Goal: Information Seeking & Learning: Find specific fact

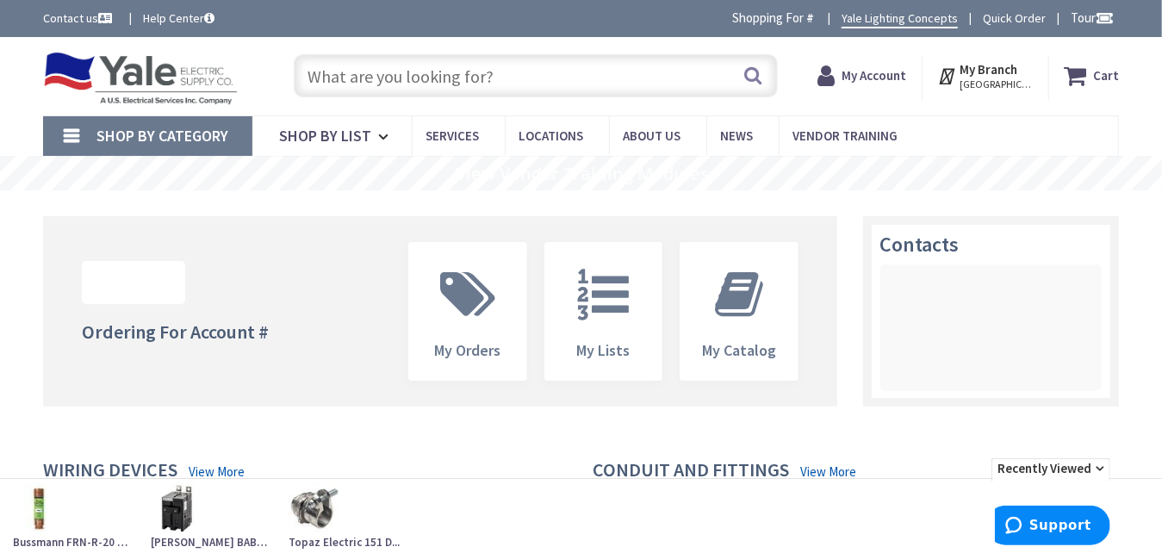
click at [468, 77] on input "text" at bounding box center [535, 75] width 483 height 43
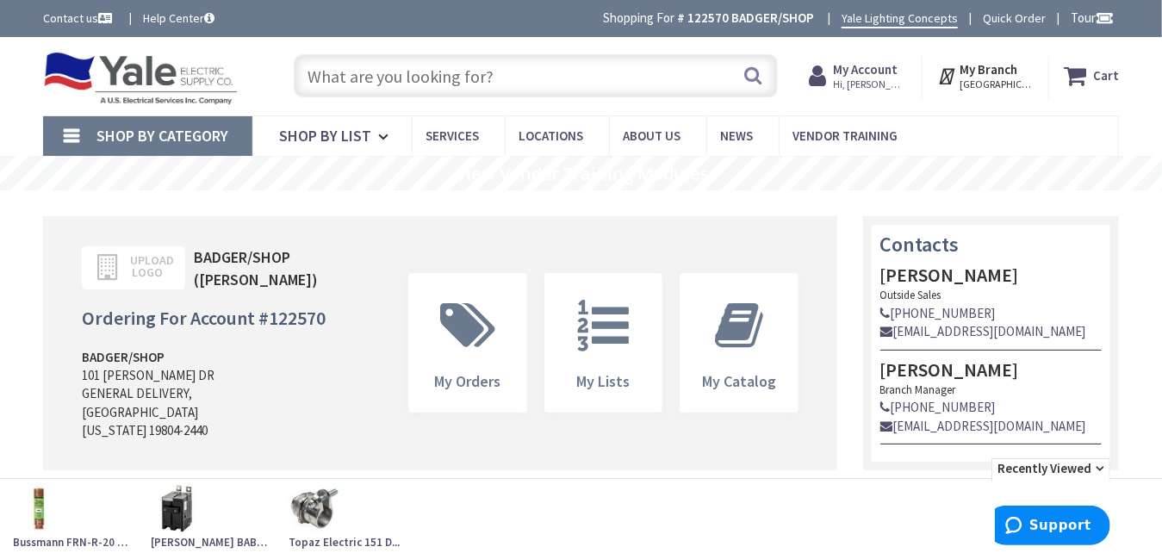
type input "[GEOGRAPHIC_DATA], [GEOGRAPHIC_DATA], [GEOGRAPHIC_DATA]"
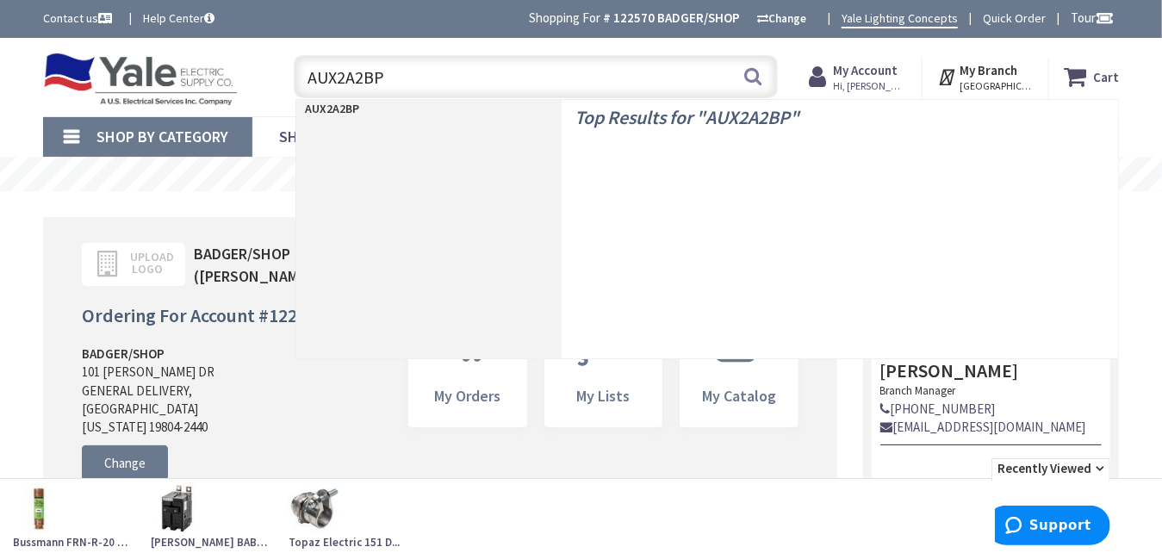
type input "AUX2A2BPK"
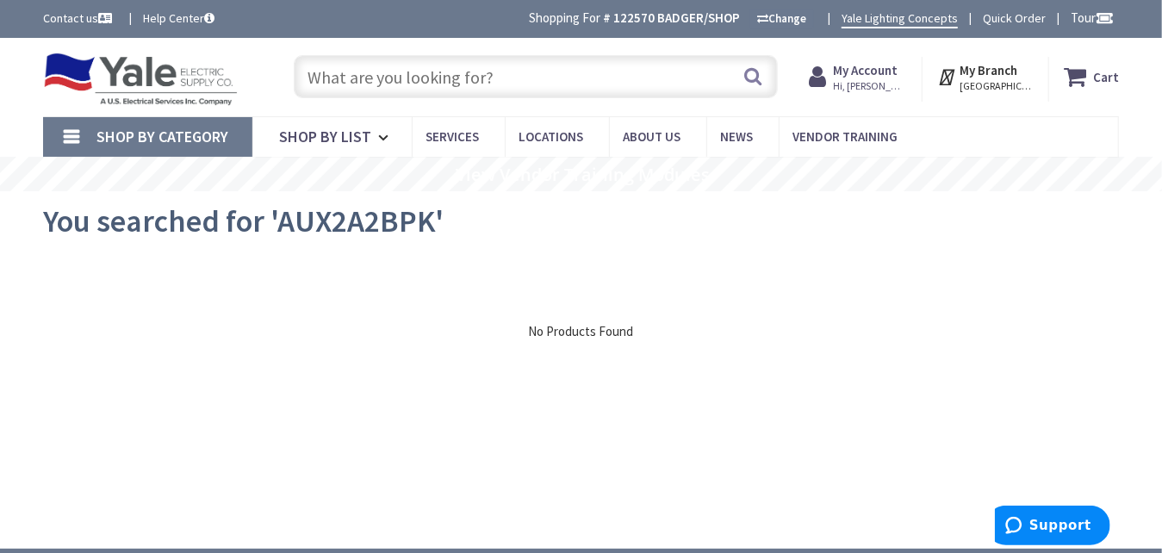
click at [435, 72] on input "text" at bounding box center [535, 76] width 483 height 43
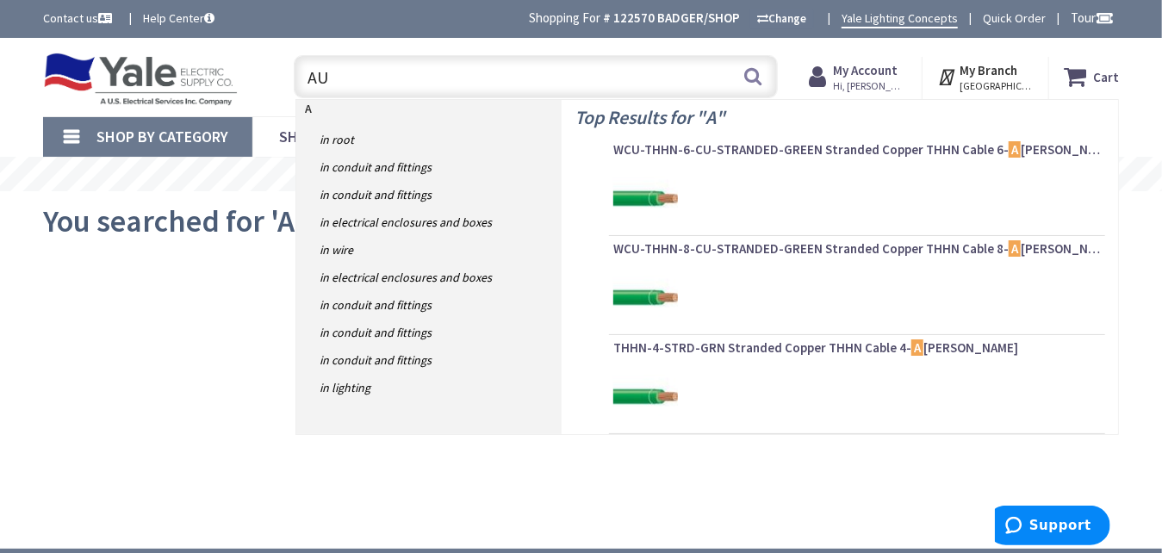
type input "AUX"
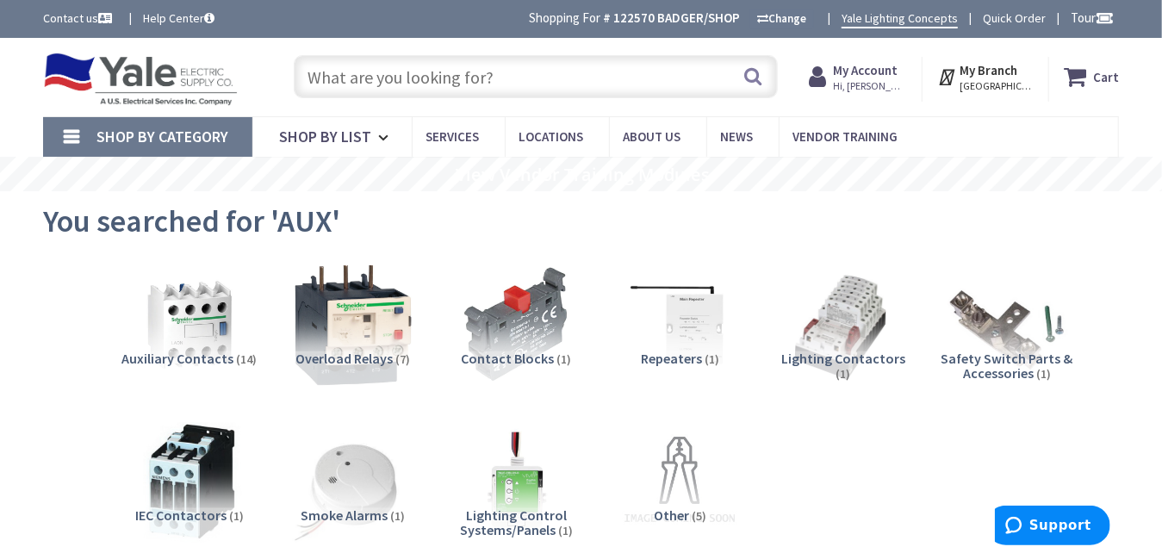
click at [451, 77] on input "text" at bounding box center [535, 76] width 483 height 43
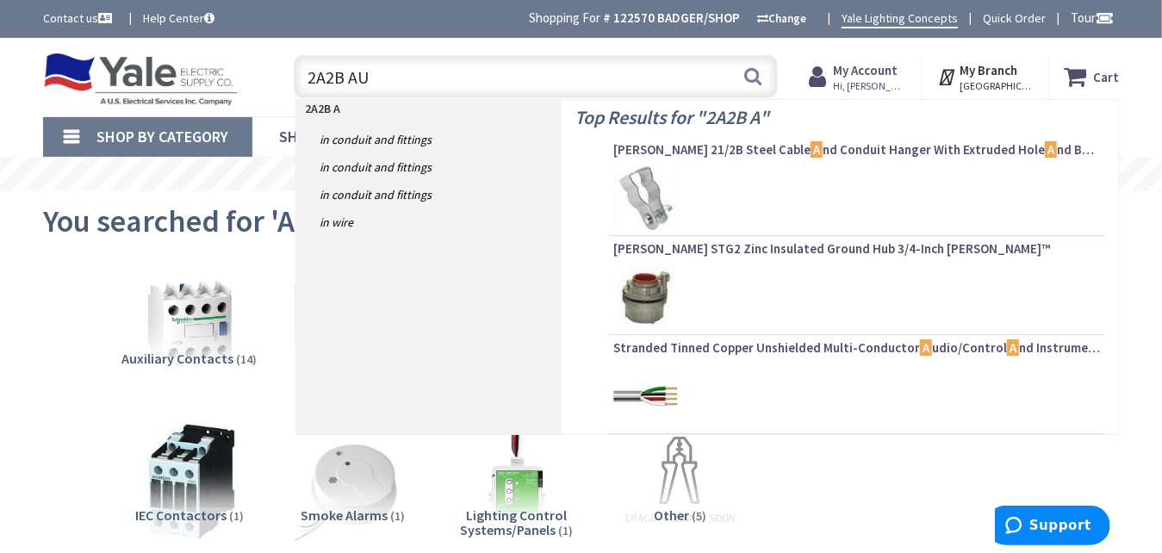
type input "2A2B AUX"
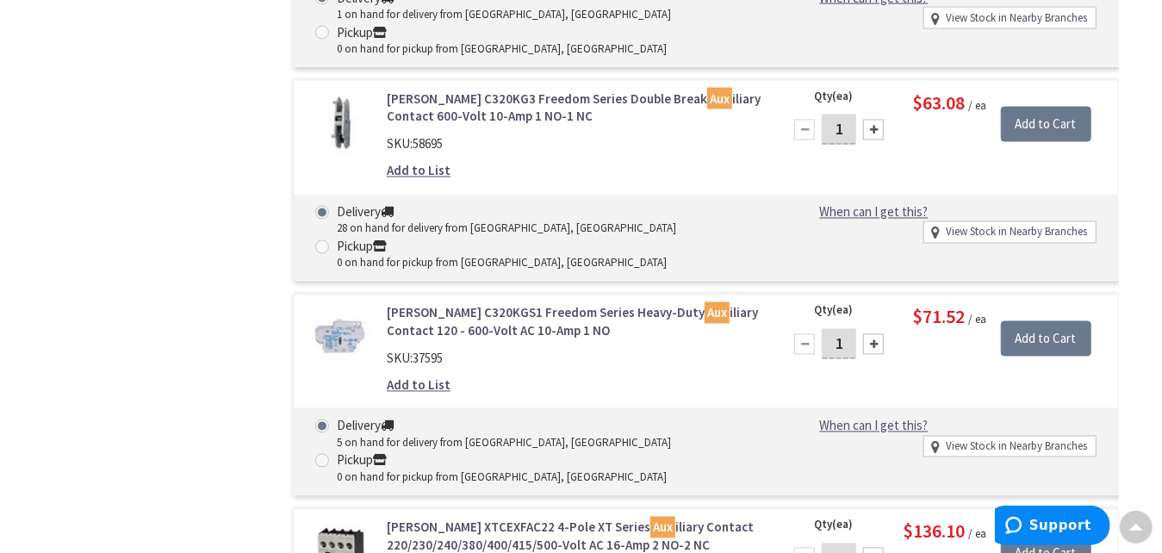
scroll to position [1632, 0]
